Goal: Transaction & Acquisition: Purchase product/service

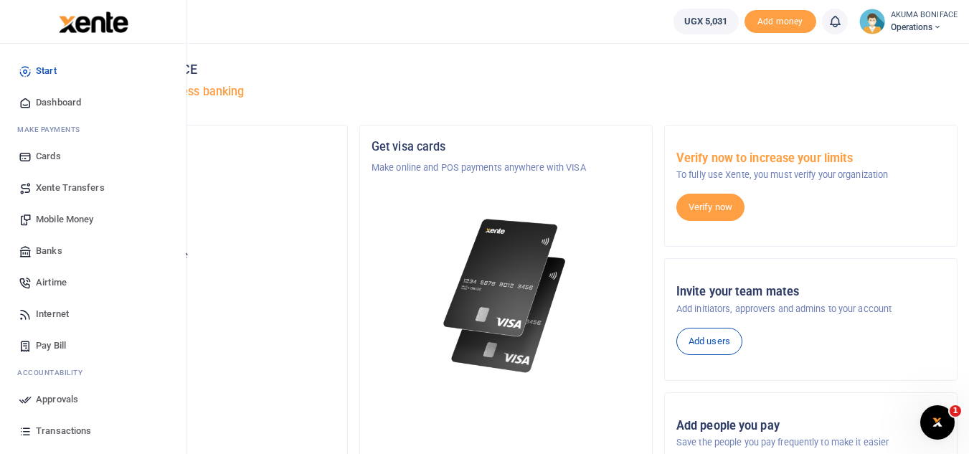
click at [60, 220] on span "Mobile Money" at bounding box center [64, 219] width 57 height 14
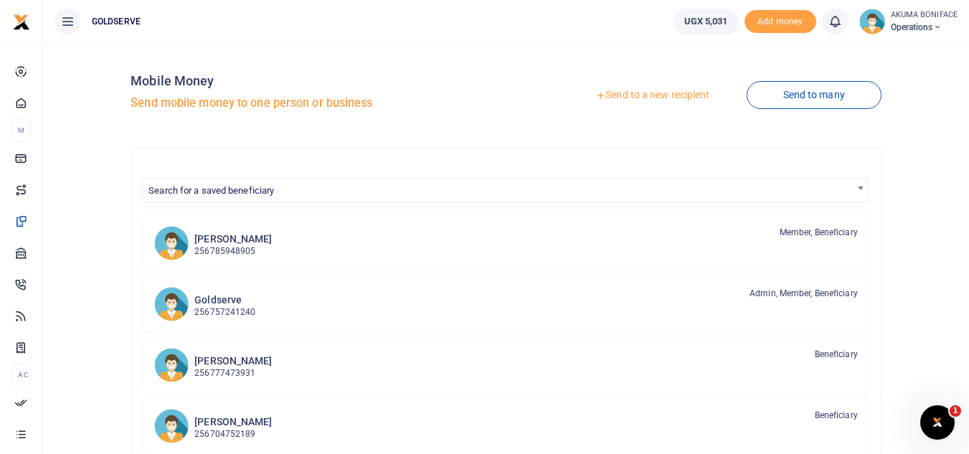
click at [645, 101] on link "Send to a new recipient" at bounding box center [652, 95] width 187 height 26
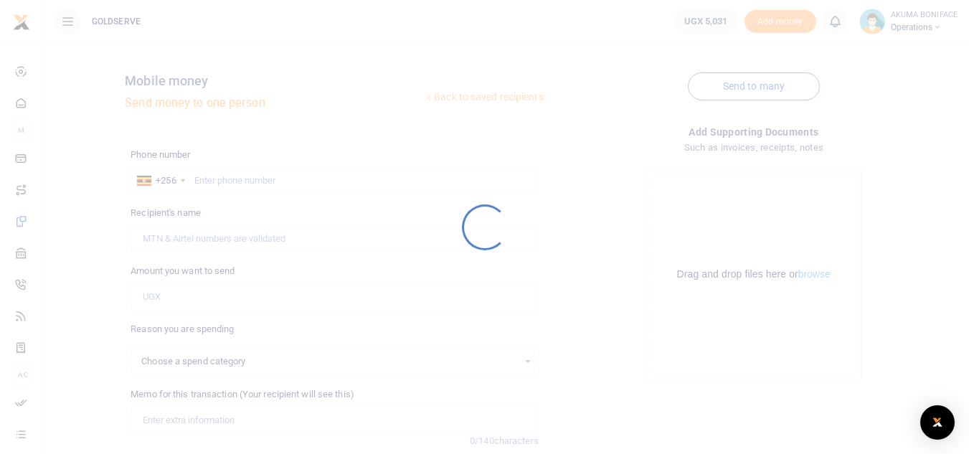
select select
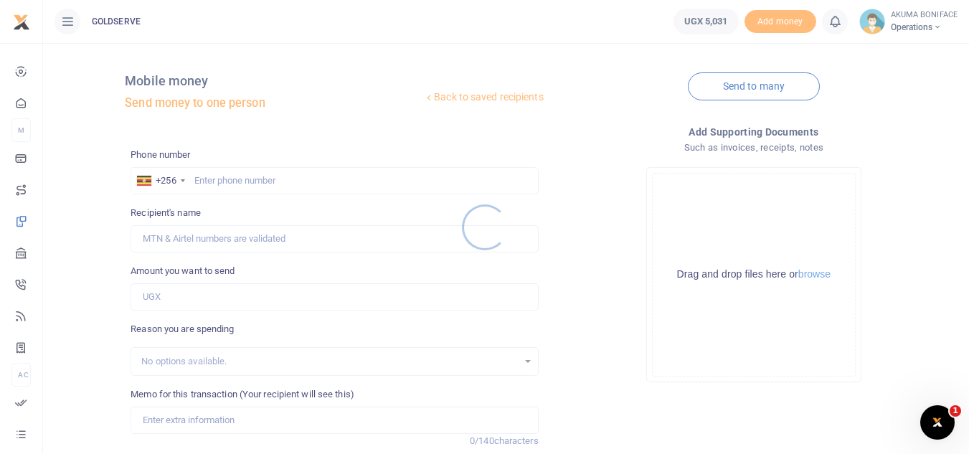
click at [251, 172] on div at bounding box center [484, 227] width 969 height 454
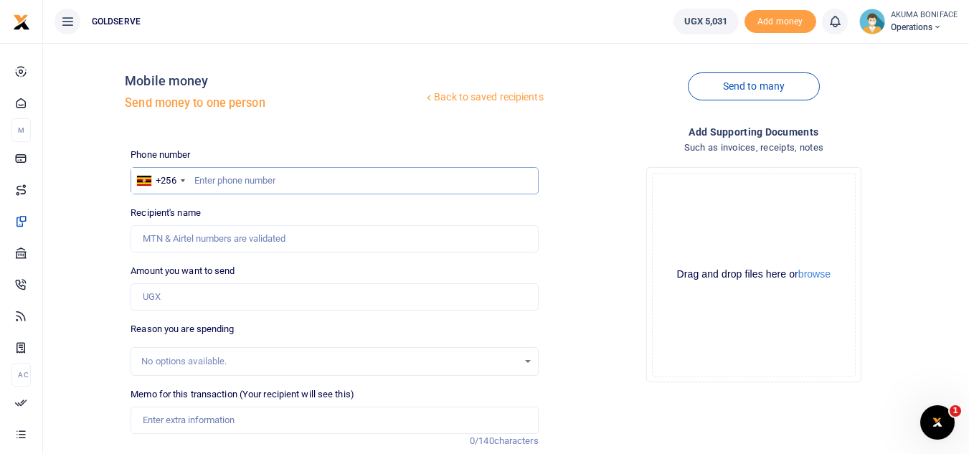
click at [227, 180] on input "text" at bounding box center [334, 180] width 407 height 27
type input "0781199901"
type input "[PERSON_NAME]"
type input "0781199901"
click at [190, 301] on input "Amount you want to send" at bounding box center [334, 296] width 407 height 27
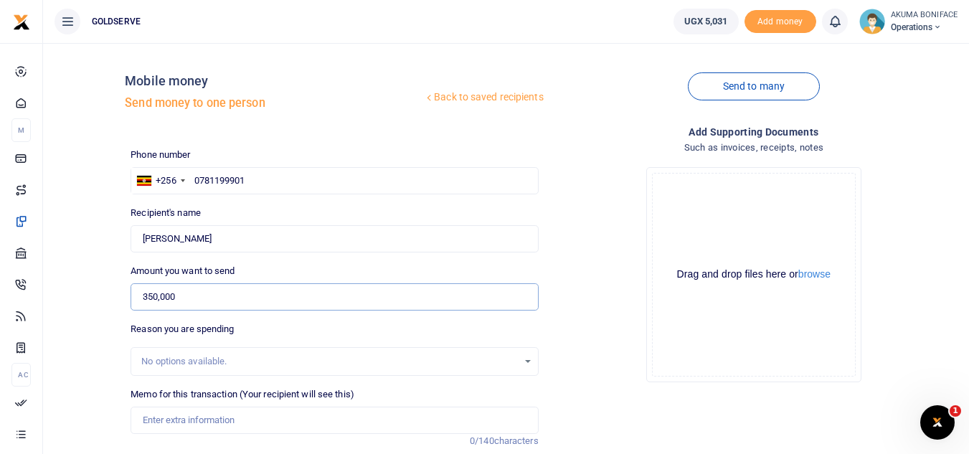
type input "350,000"
click at [330, 328] on div "Reason you are spending No options available." at bounding box center [334, 349] width 407 height 54
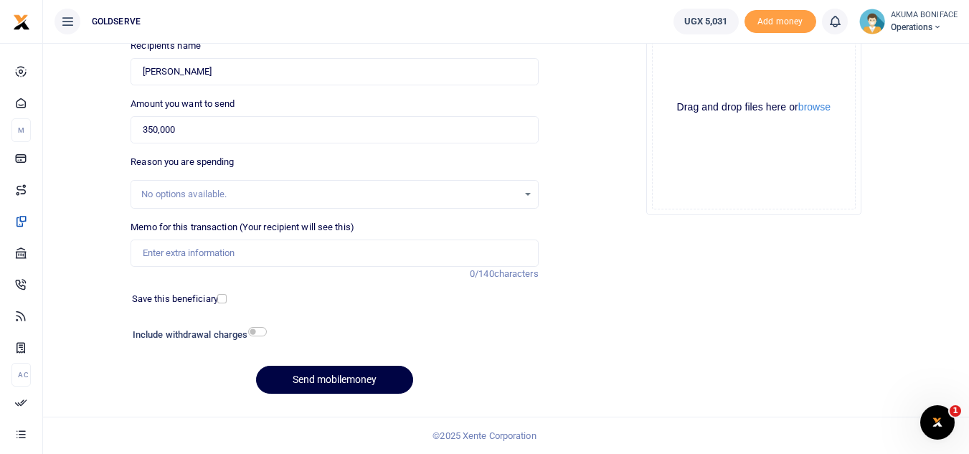
click at [252, 336] on h6 "Include withdrawal charges" at bounding box center [197, 334] width 128 height 11
click at [260, 333] on input "checkbox" at bounding box center [257, 331] width 19 height 9
checkbox input "true"
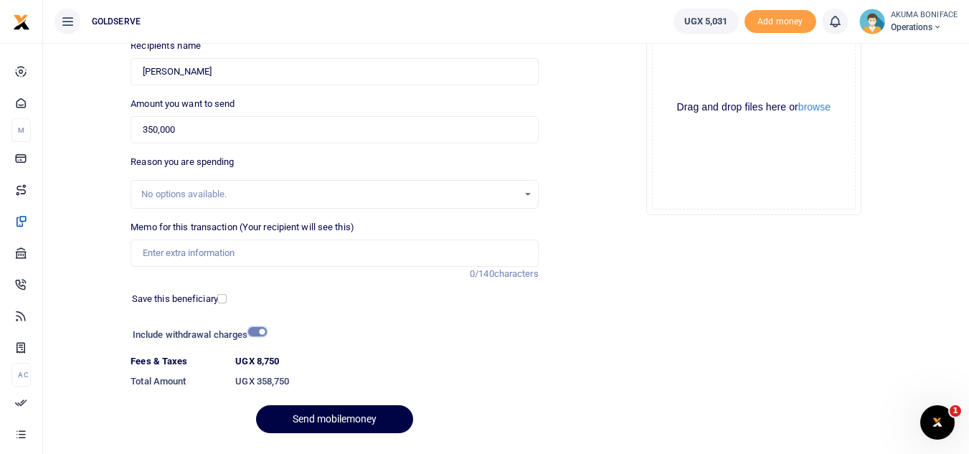
scroll to position [207, 0]
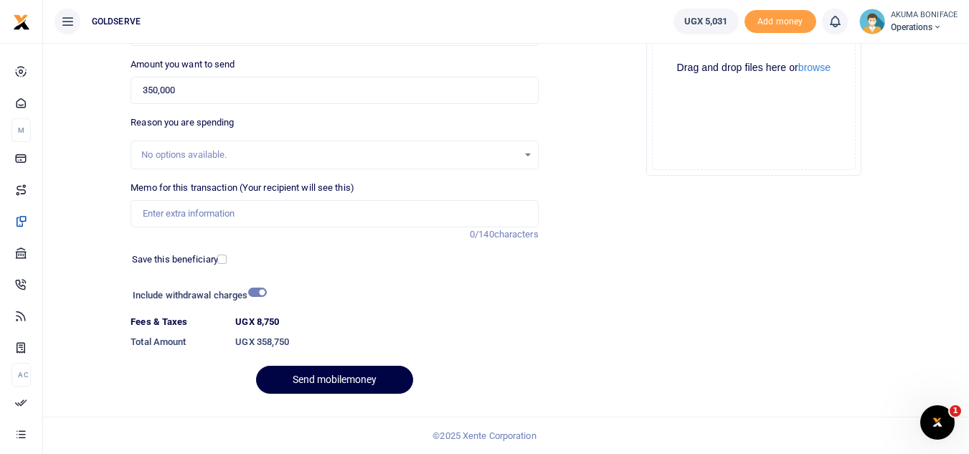
click at [290, 340] on h6 "UGX 358,750" at bounding box center [386, 341] width 303 height 11
